Goal: Find specific page/section: Find specific page/section

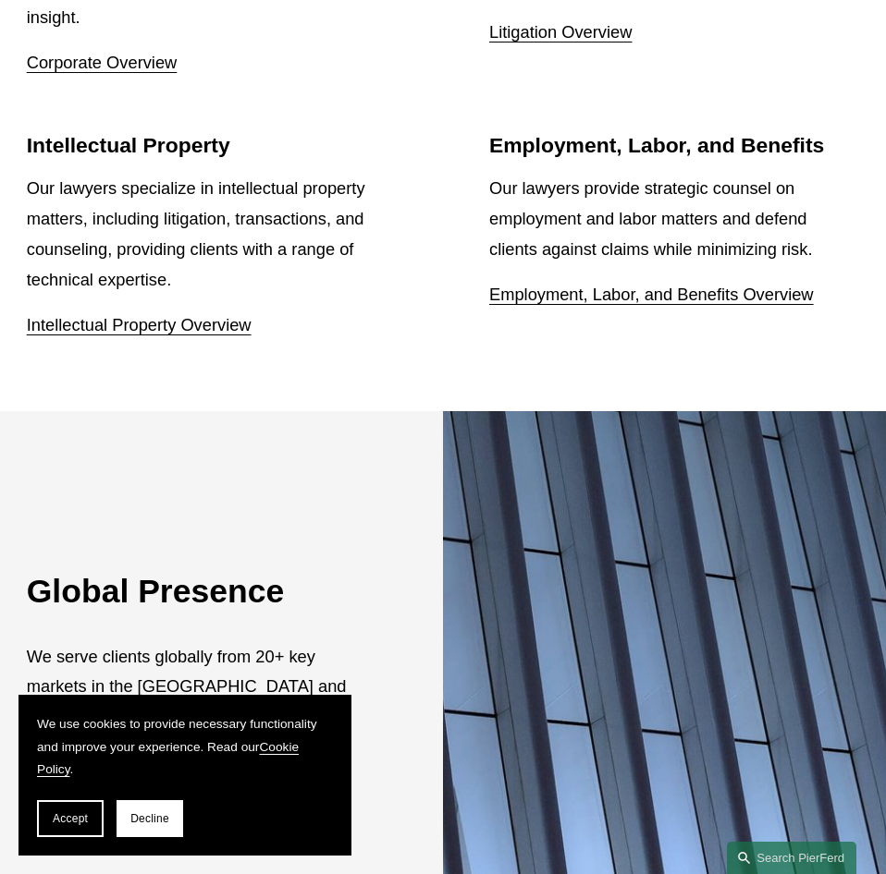
scroll to position [2684, 0]
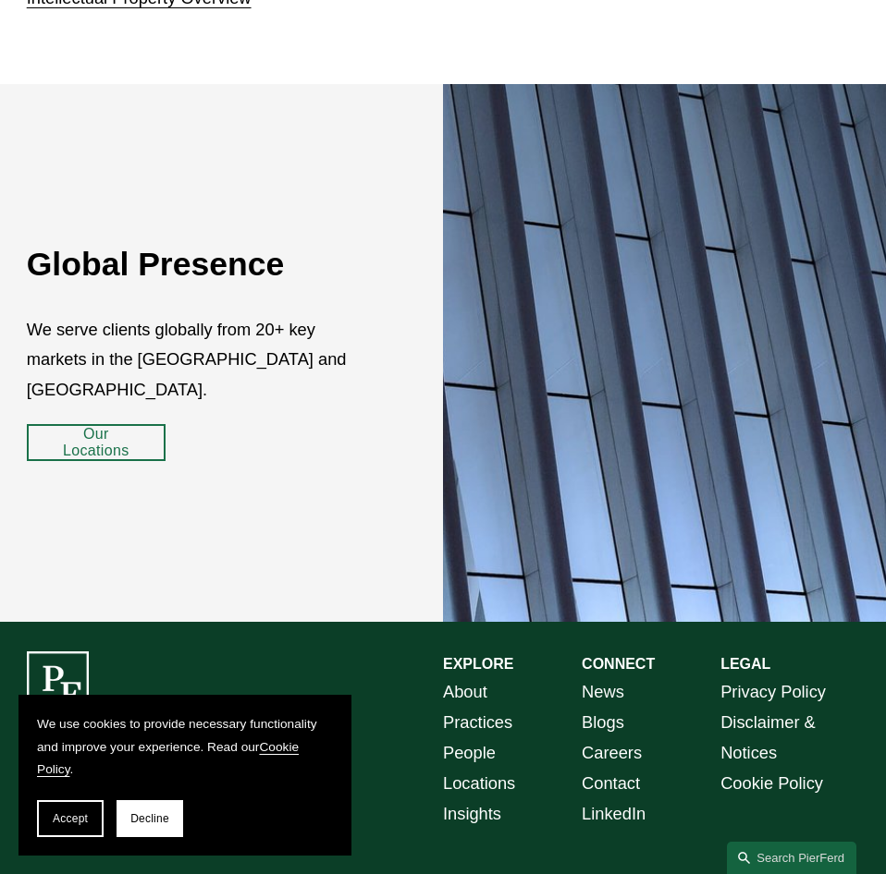
click at [480, 739] on link "People" at bounding box center [469, 754] width 53 height 31
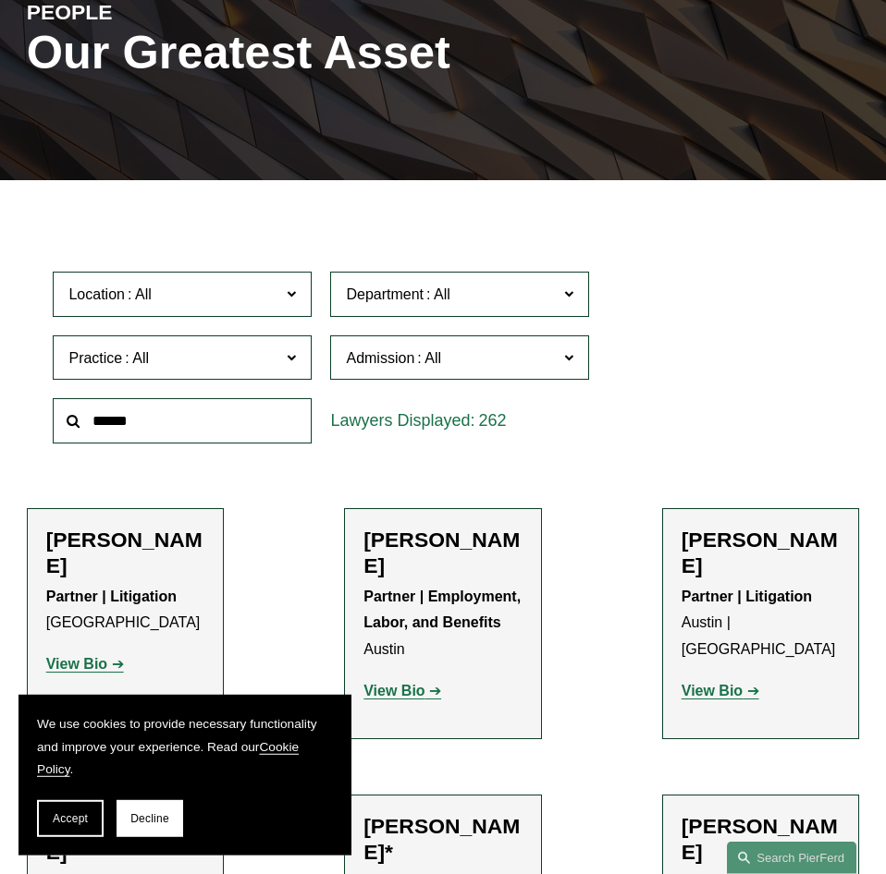
scroll to position [283, 0]
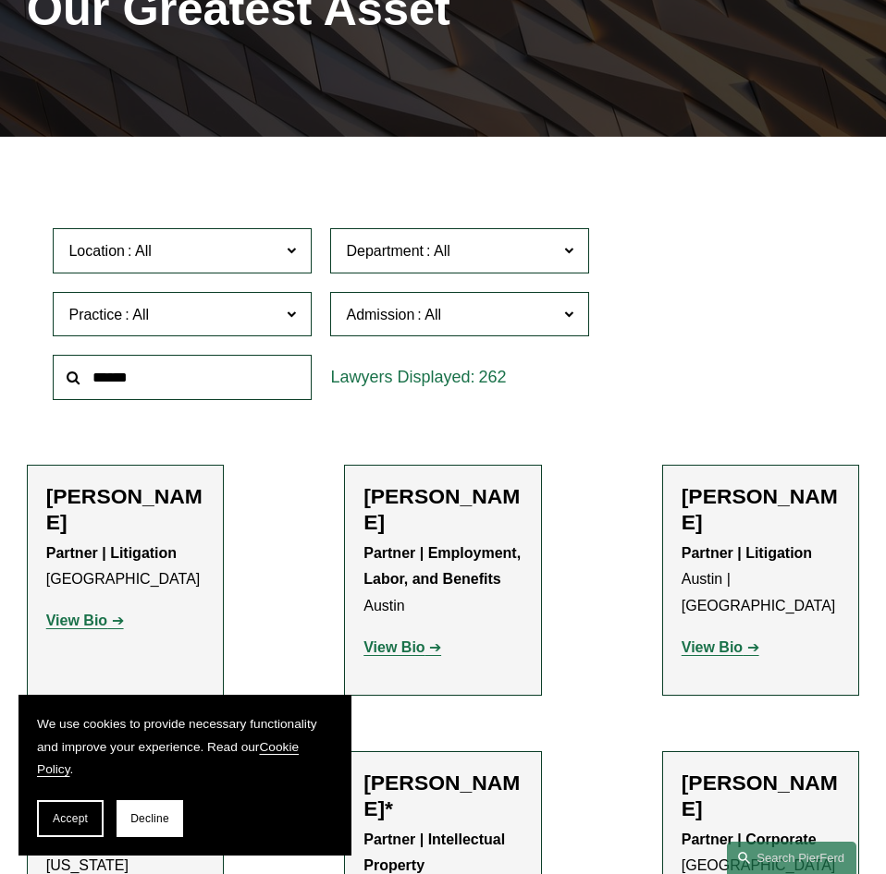
click at [219, 384] on input "text" at bounding box center [182, 377] width 259 height 45
type input "*"
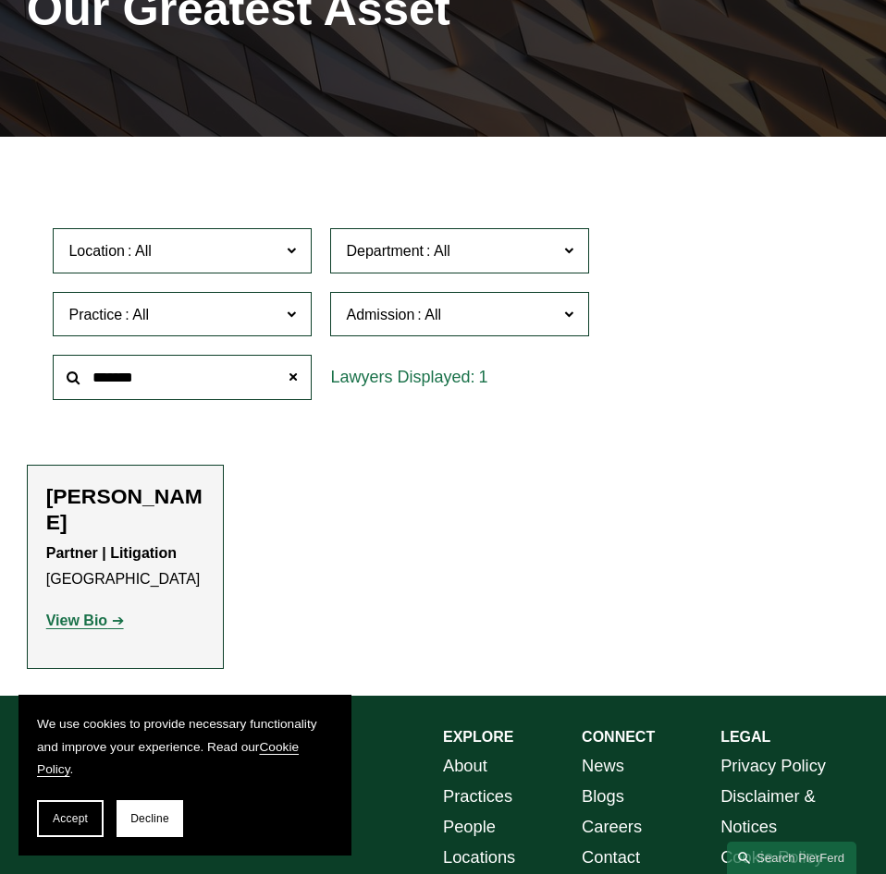
type input "*******"
click at [73, 613] on strong "View Bio" at bounding box center [76, 621] width 61 height 16
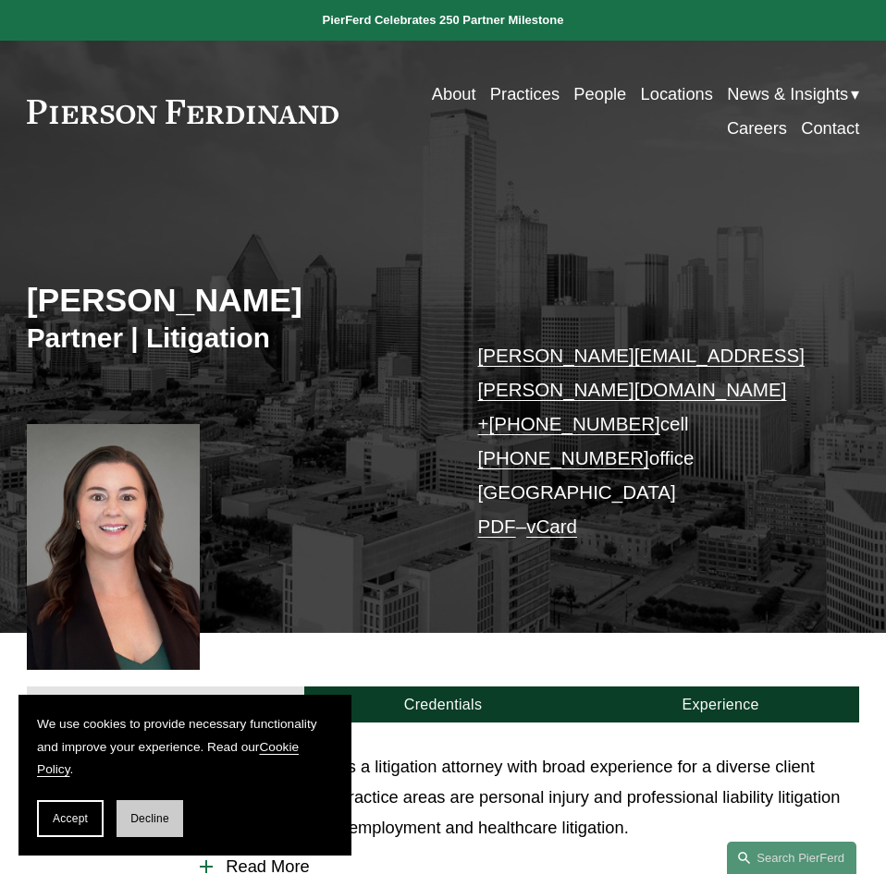
click at [160, 812] on span "Decline" at bounding box center [149, 818] width 39 height 13
